Goal: Transaction & Acquisition: Purchase product/service

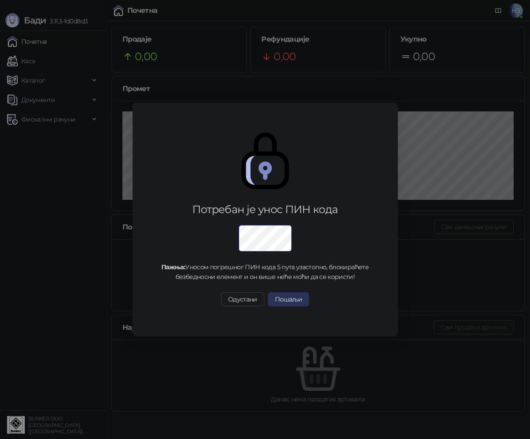
click at [289, 297] on button "Пошаљи" at bounding box center [288, 299] width 41 height 14
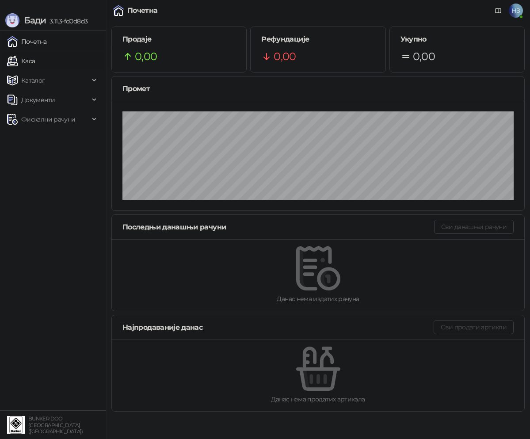
click at [35, 61] on link "Каса" at bounding box center [21, 61] width 28 height 18
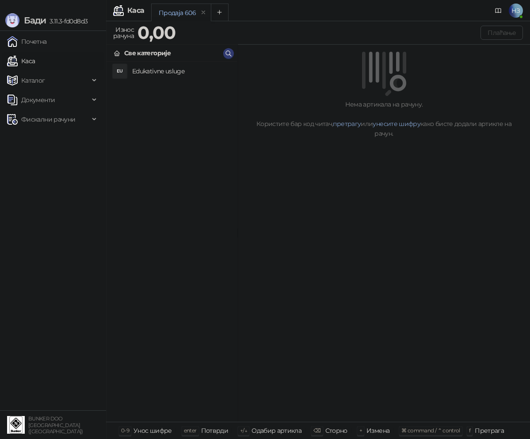
click at [147, 75] on h4 "Edukativne usluge" at bounding box center [181, 71] width 98 height 14
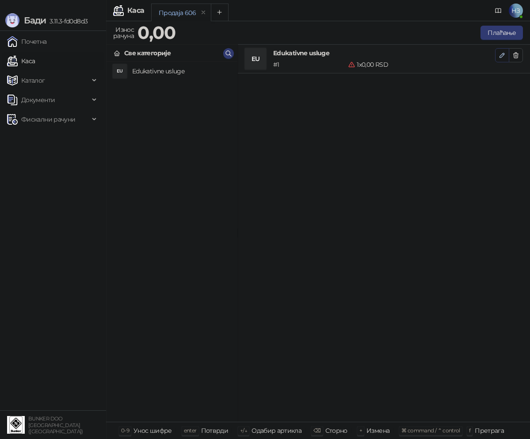
click at [500, 56] on icon "button" at bounding box center [502, 55] width 7 height 7
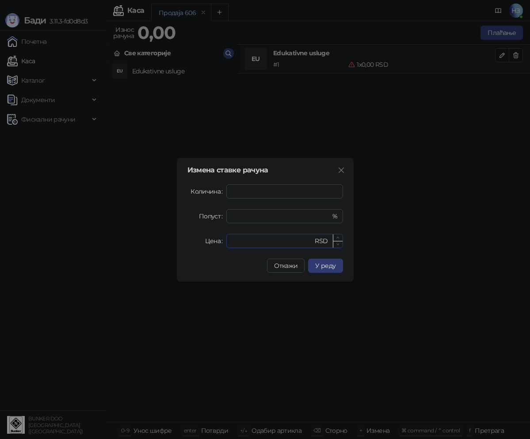
click at [242, 241] on input "*" at bounding box center [273, 240] width 82 height 13
drag, startPoint x: 250, startPoint y: 240, endPoint x: 230, endPoint y: 240, distance: 19.5
click at [233, 240] on input "*" at bounding box center [273, 240] width 82 height 13
type input "****"
click at [337, 271] on button "У реду" at bounding box center [325, 266] width 34 height 14
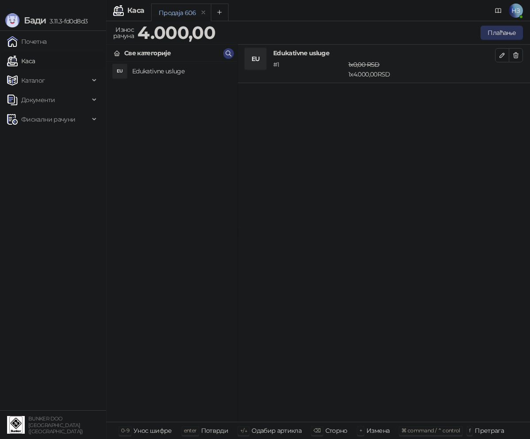
click at [502, 31] on button "Плаћање" at bounding box center [501, 33] width 42 height 14
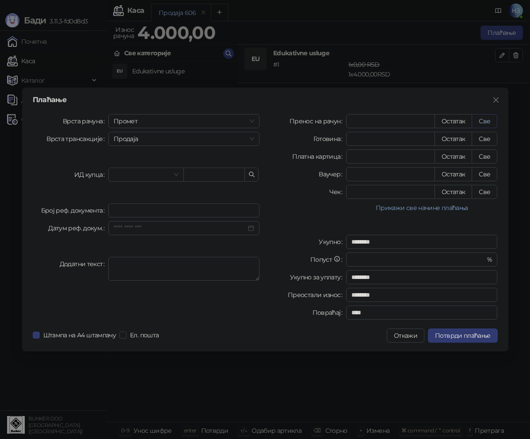
click at [484, 118] on button "Све" at bounding box center [485, 121] width 26 height 14
type input "****"
click at [465, 333] on span "Потврди плаћање" at bounding box center [462, 336] width 55 height 8
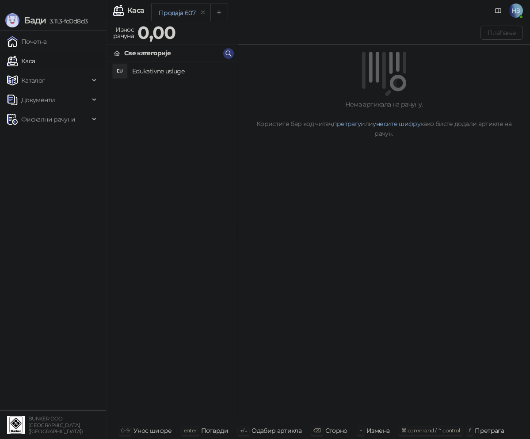
click at [173, 70] on h4 "Edukativne usluge" at bounding box center [181, 71] width 98 height 14
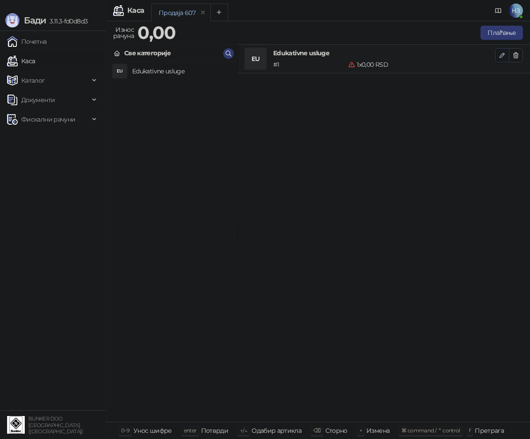
click at [502, 53] on icon "button" at bounding box center [502, 55] width 7 height 7
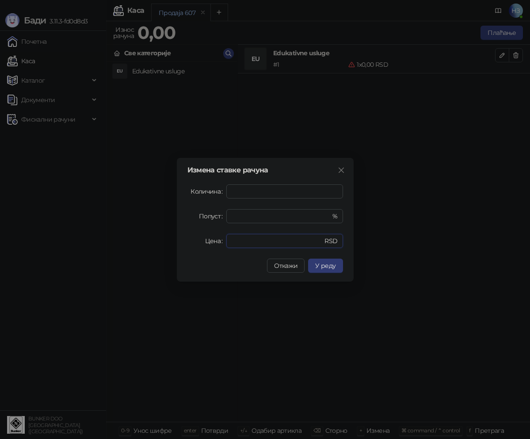
drag, startPoint x: 250, startPoint y: 243, endPoint x: 220, endPoint y: 241, distance: 29.7
click at [220, 241] on div "Цена * RSD" at bounding box center [265, 241] width 156 height 14
type input "****"
click at [331, 263] on span "У реду" at bounding box center [325, 266] width 20 height 8
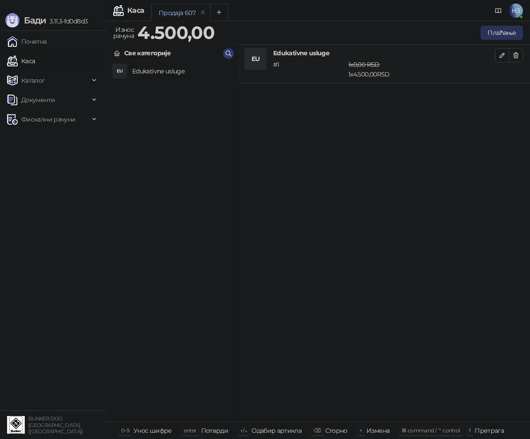
click at [513, 29] on button "Плаћање" at bounding box center [501, 33] width 42 height 14
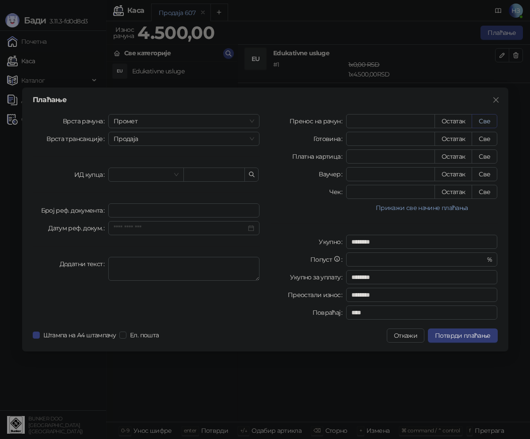
click at [481, 117] on button "Све" at bounding box center [485, 121] width 26 height 14
type input "****"
click at [463, 335] on span "Потврди плаћање" at bounding box center [462, 336] width 55 height 8
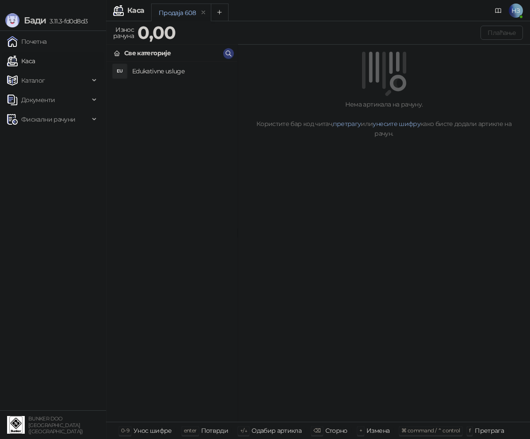
click at [153, 71] on h4 "Edukativne usluge" at bounding box center [181, 71] width 98 height 14
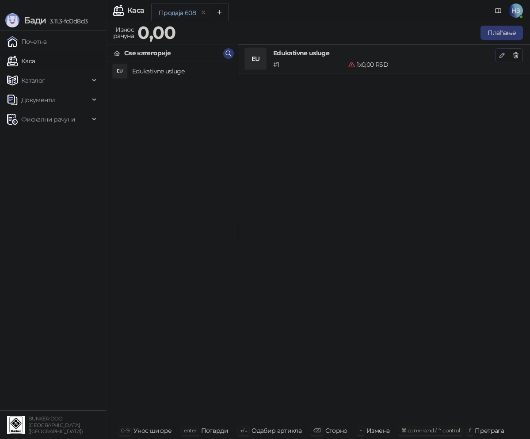
click at [500, 54] on icon "button" at bounding box center [502, 55] width 7 height 7
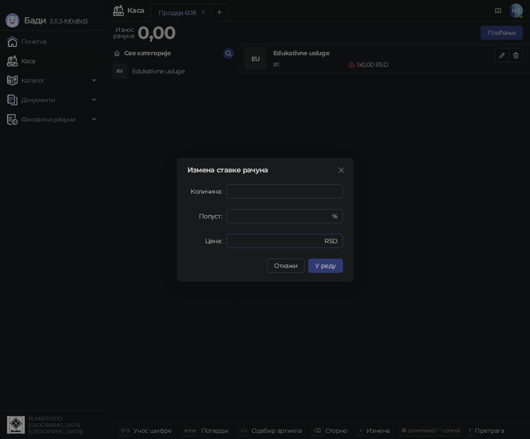
drag, startPoint x: 238, startPoint y: 241, endPoint x: 222, endPoint y: 241, distance: 15.9
click at [222, 241] on div "Цена * RSD" at bounding box center [265, 241] width 156 height 14
type input "****"
click at [331, 271] on button "У реду" at bounding box center [325, 266] width 34 height 14
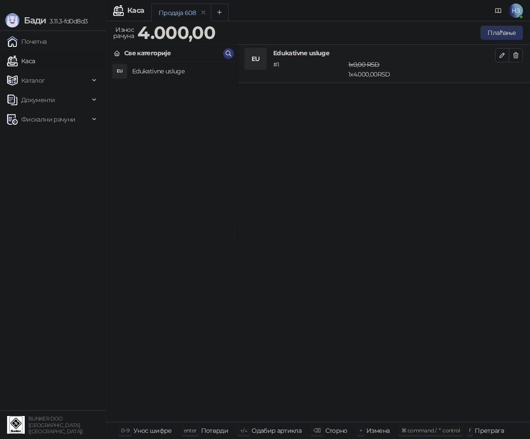
click at [505, 33] on button "Плаћање" at bounding box center [501, 33] width 42 height 14
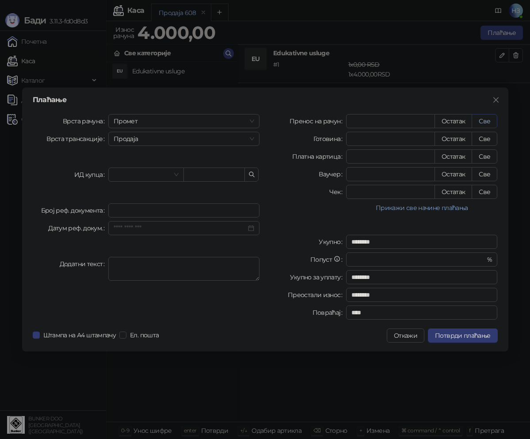
click at [486, 121] on button "Све" at bounding box center [485, 121] width 26 height 14
type input "****"
click at [474, 336] on span "Потврди плаћање" at bounding box center [462, 336] width 55 height 8
